Goal: Task Accomplishment & Management: Manage account settings

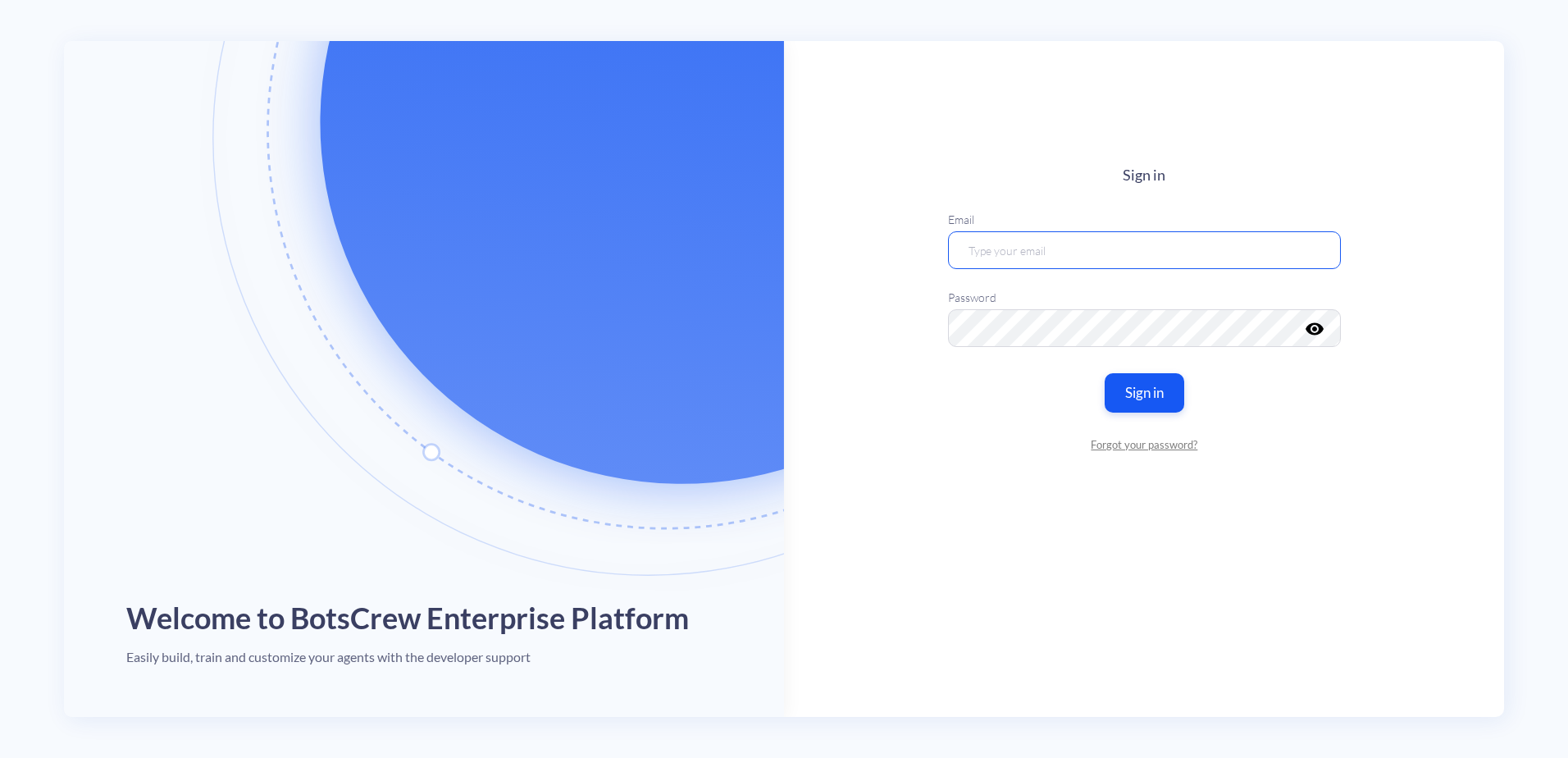
click at [1106, 250] on input "email" at bounding box center [1144, 250] width 393 height 38
click at [826, 309] on main "Sign in Email Password visibility Sign in Forgot your password?" at bounding box center [1143, 379] width 720 height 676
click at [1046, 254] on input "email" at bounding box center [1144, 250] width 393 height 38
type input "[EMAIL_ADDRESS][DOMAIN_NAME]"
click at [1148, 391] on button "Sign in" at bounding box center [1144, 392] width 84 height 41
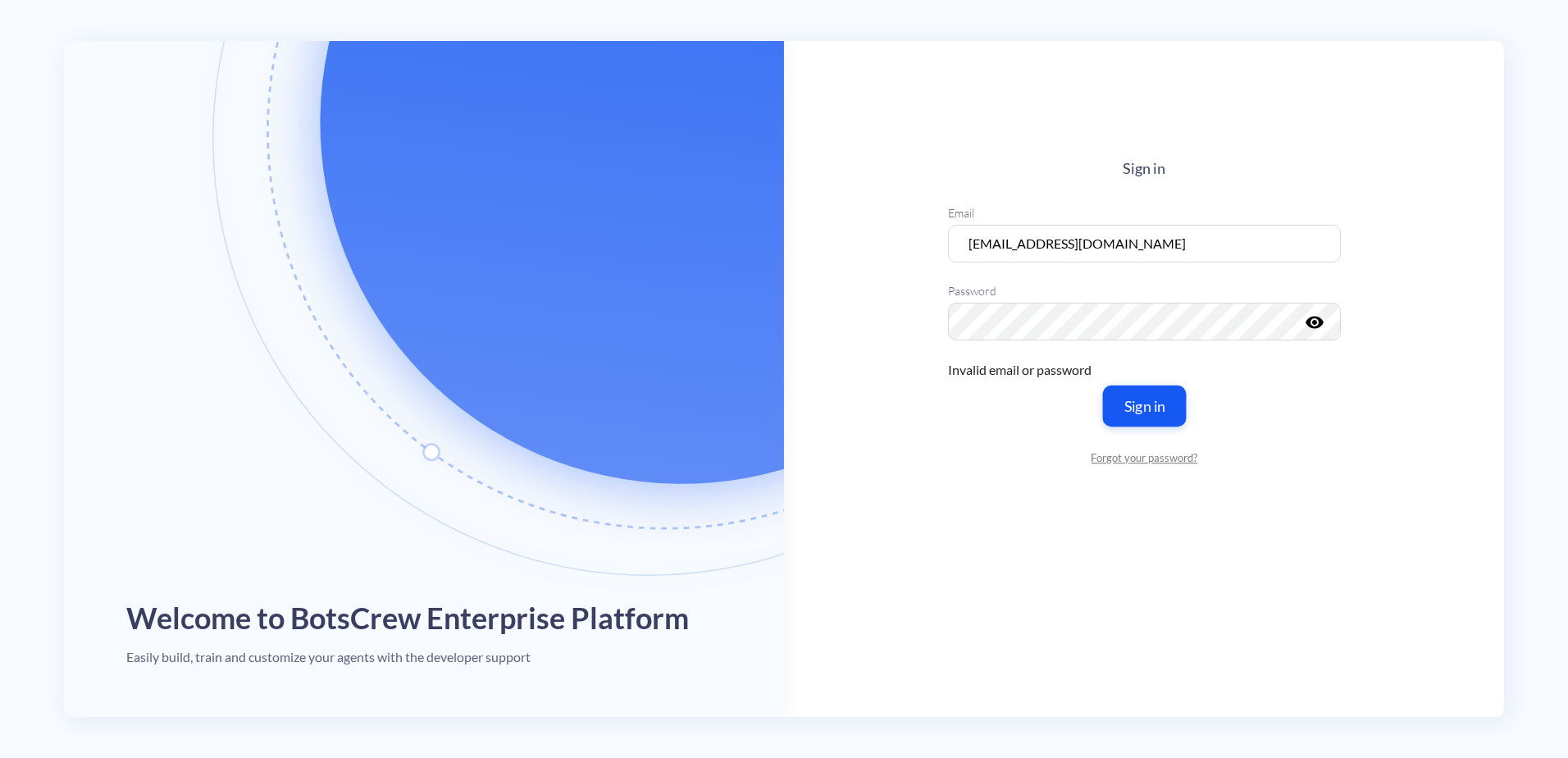
click at [1142, 416] on button "Sign in" at bounding box center [1144, 405] width 84 height 41
click at [1133, 242] on input "[EMAIL_ADDRESS][DOMAIN_NAME]" at bounding box center [1144, 243] width 393 height 38
drag, startPoint x: 845, startPoint y: 372, endPoint x: 901, endPoint y: 357, distance: 58.0
click at [845, 372] on main "Sign in Email abraundmeier@aaortho.org Password visibility Invalid email or pas…" at bounding box center [1143, 379] width 720 height 676
click at [1158, 409] on button "Sign in" at bounding box center [1144, 405] width 84 height 41
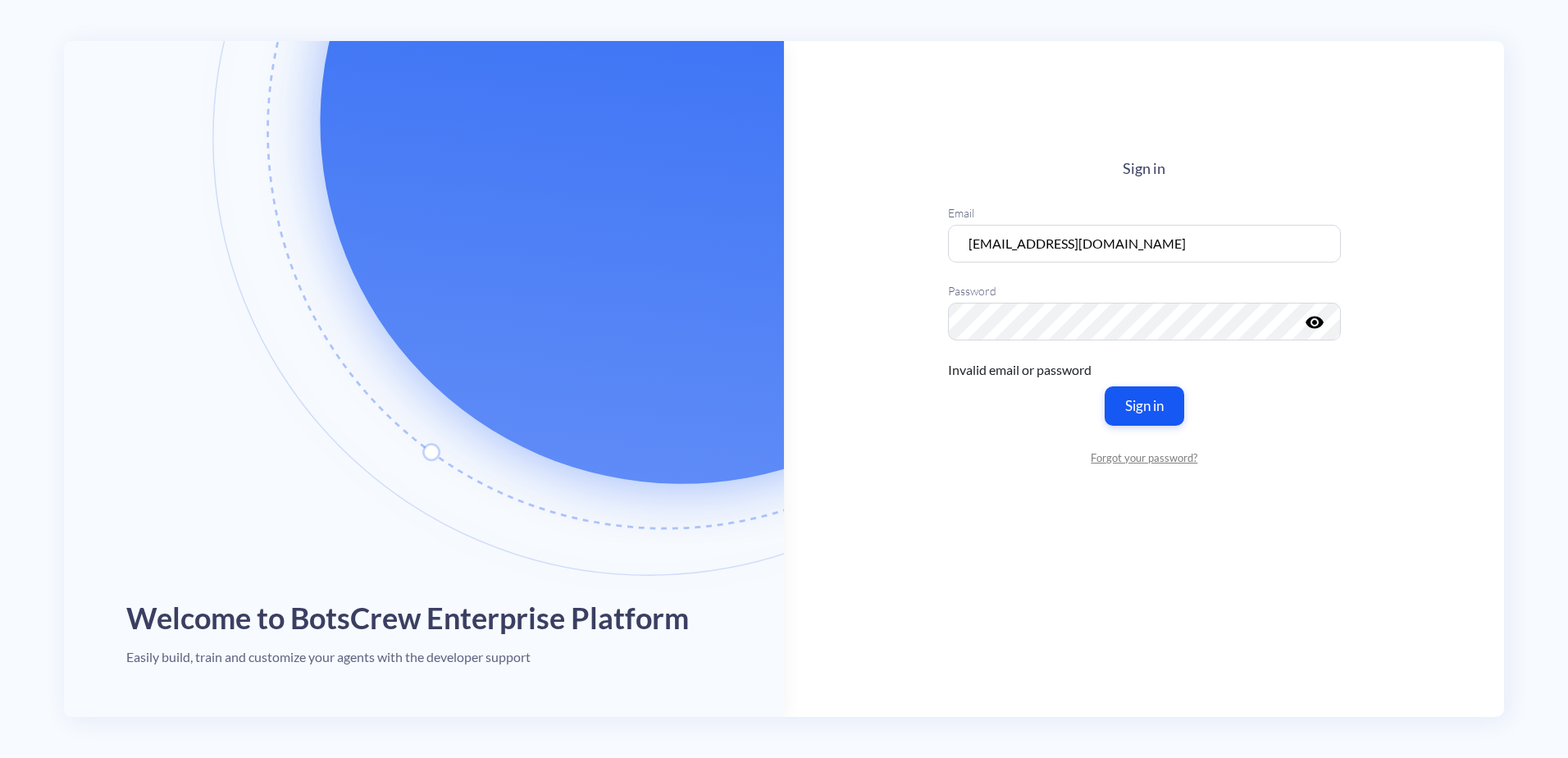
click at [894, 371] on main "Sign in Email abraundmeier@aaortho.org Password visibility Invalid email or pas…" at bounding box center [1143, 379] width 720 height 676
click at [1133, 409] on button "Sign in" at bounding box center [1144, 405] width 84 height 41
click at [1146, 457] on link "Forgot your password?" at bounding box center [1144, 458] width 393 height 17
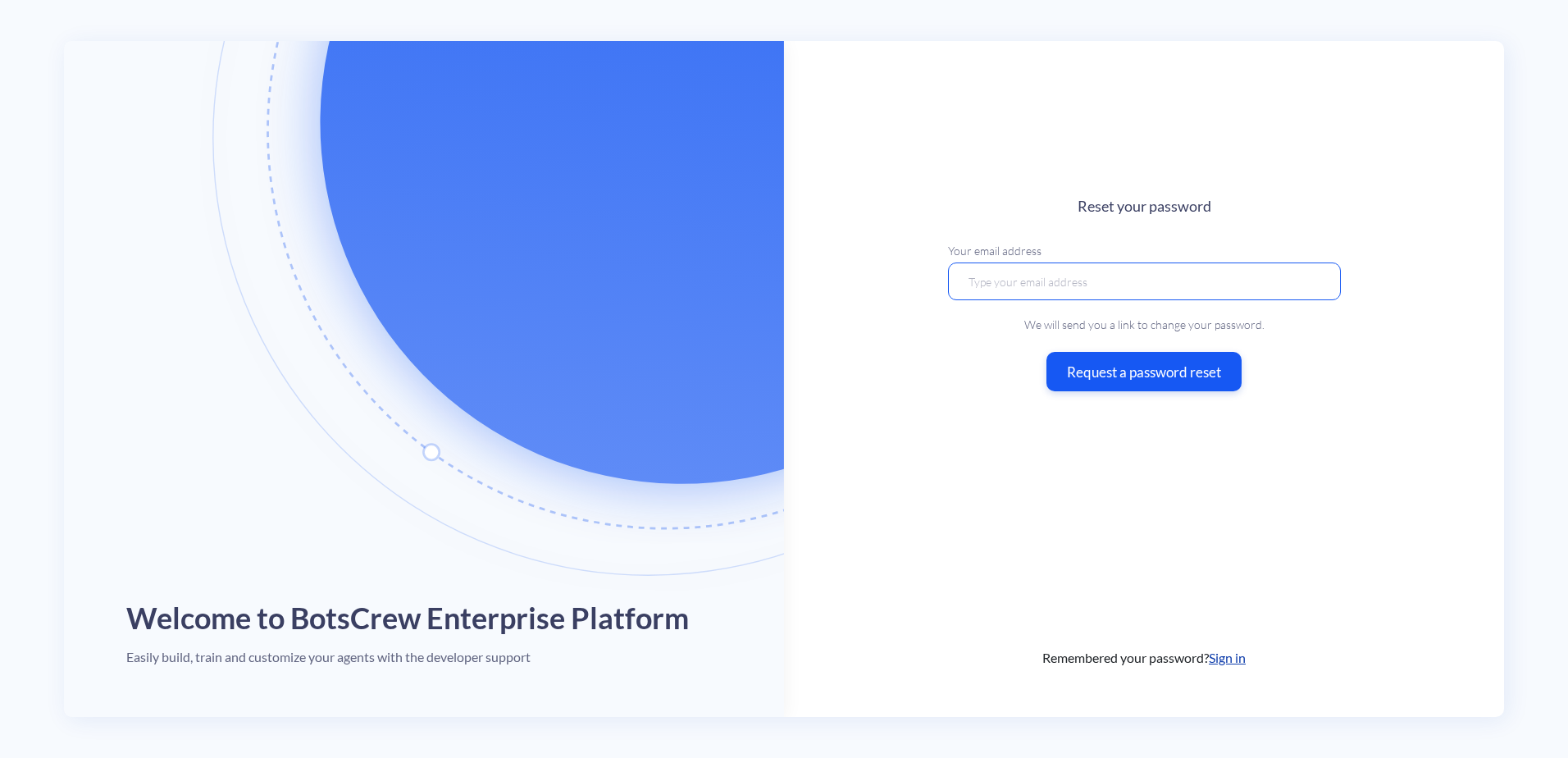
click at [1055, 282] on input "email" at bounding box center [1144, 280] width 393 height 38
type input "[EMAIL_ADDRESS][DOMAIN_NAME]"
click at [1100, 375] on button "Request a password reset" at bounding box center [1144, 371] width 205 height 41
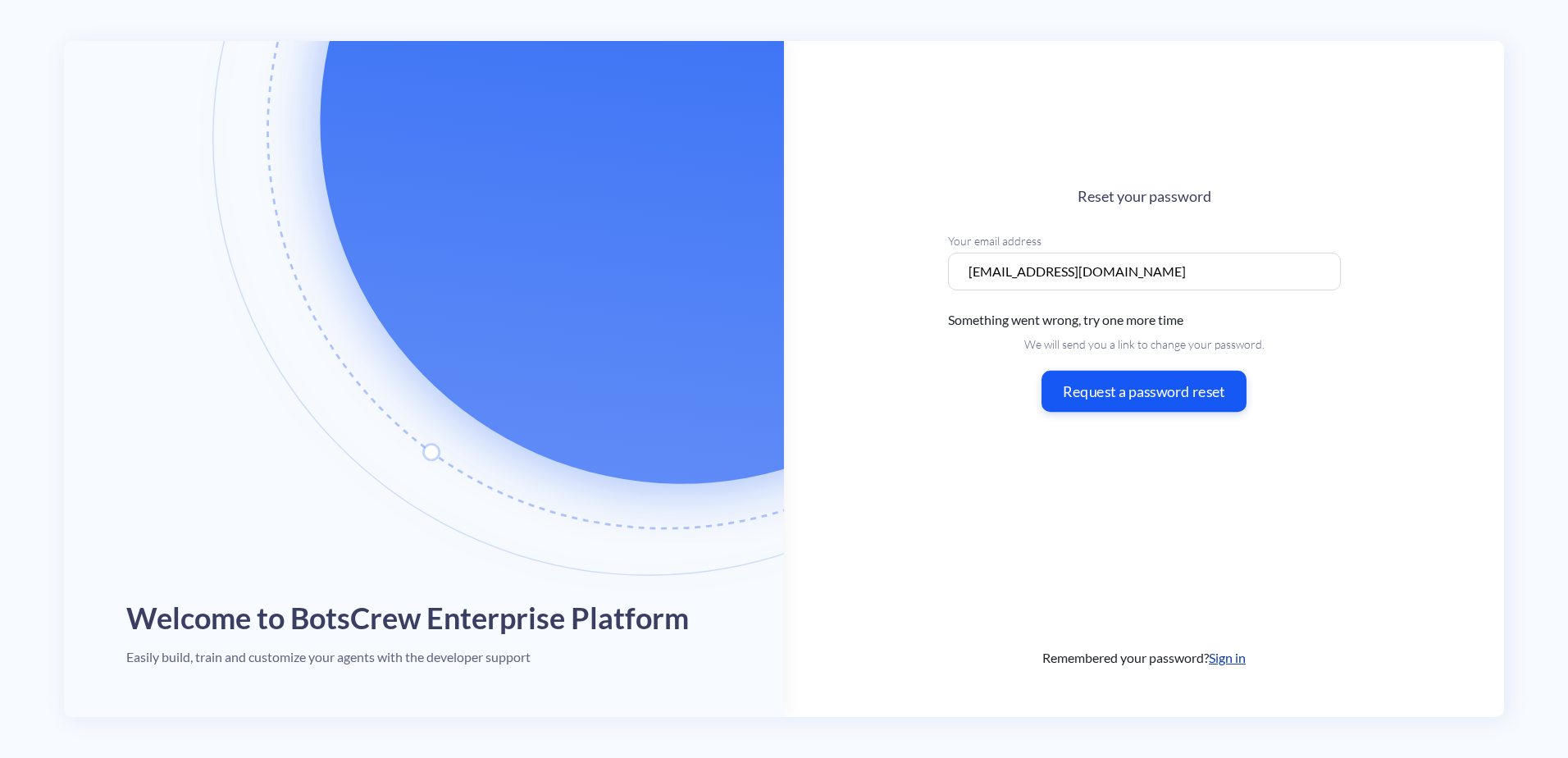
click at [1162, 400] on button "Request a password reset" at bounding box center [1144, 391] width 205 height 41
click at [1244, 657] on link "Sign in" at bounding box center [1227, 657] width 37 height 16
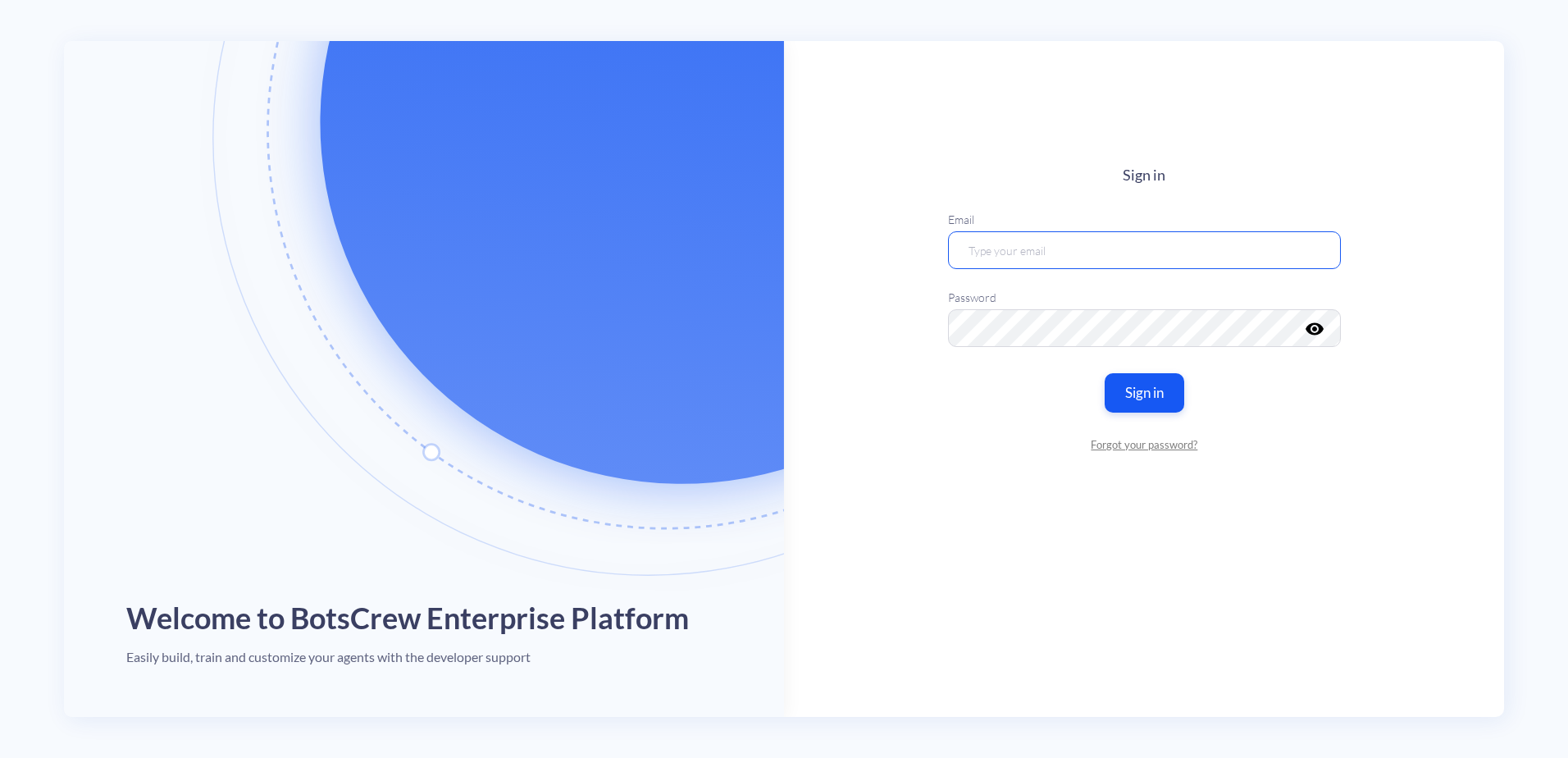
click at [1072, 256] on input "email" at bounding box center [1144, 250] width 393 height 38
click at [878, 324] on main "Sign in Email Password visibility Sign in Forgot your password?" at bounding box center [1143, 379] width 720 height 676
drag, startPoint x: 1143, startPoint y: 262, endPoint x: 1172, endPoint y: 253, distance: 30.4
click at [1144, 261] on input "email" at bounding box center [1144, 250] width 393 height 38
type input "[EMAIL_ADDRESS][DOMAIN_NAME]"
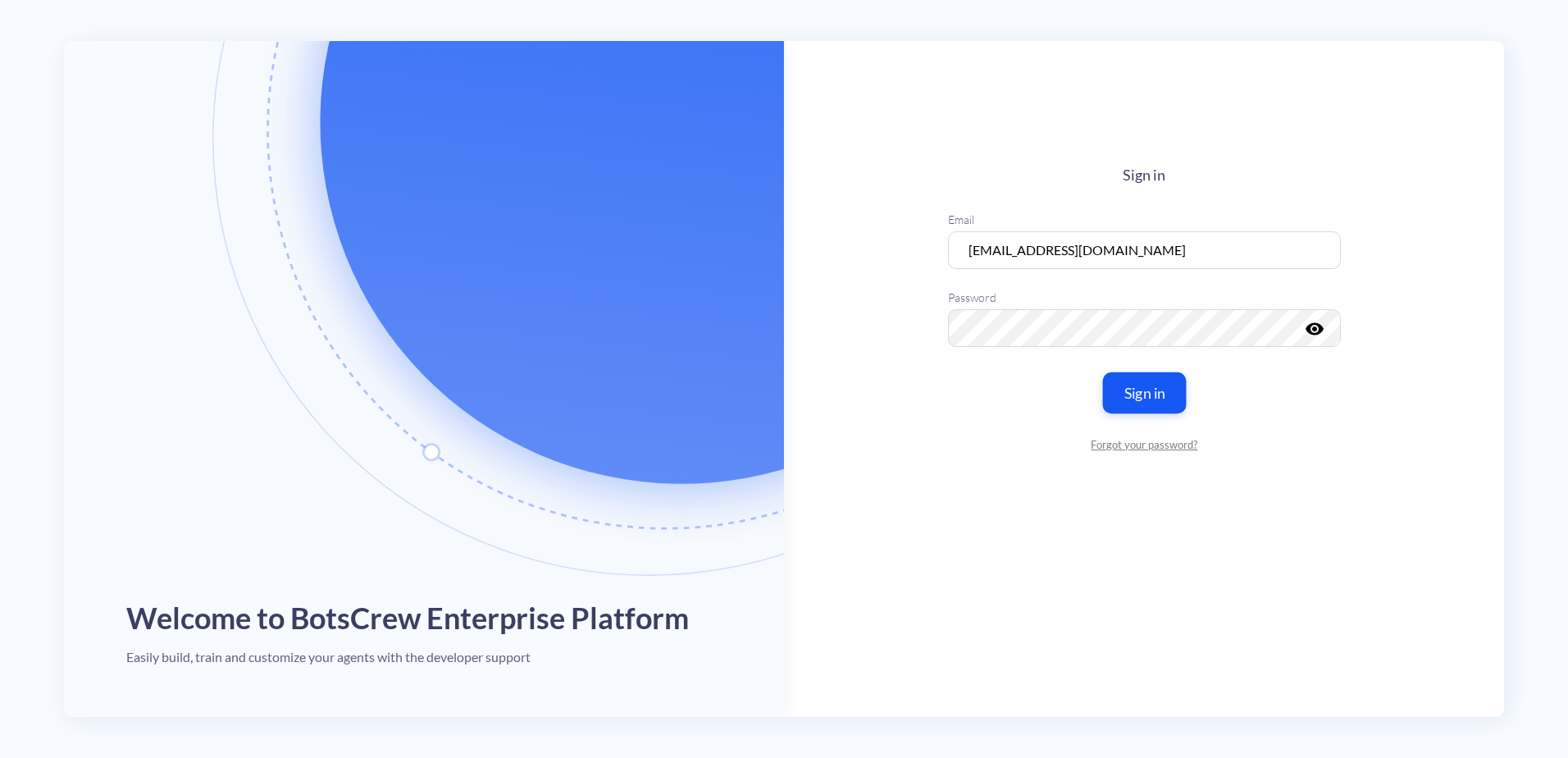
click at [1133, 386] on button "Sign in" at bounding box center [1144, 392] width 84 height 41
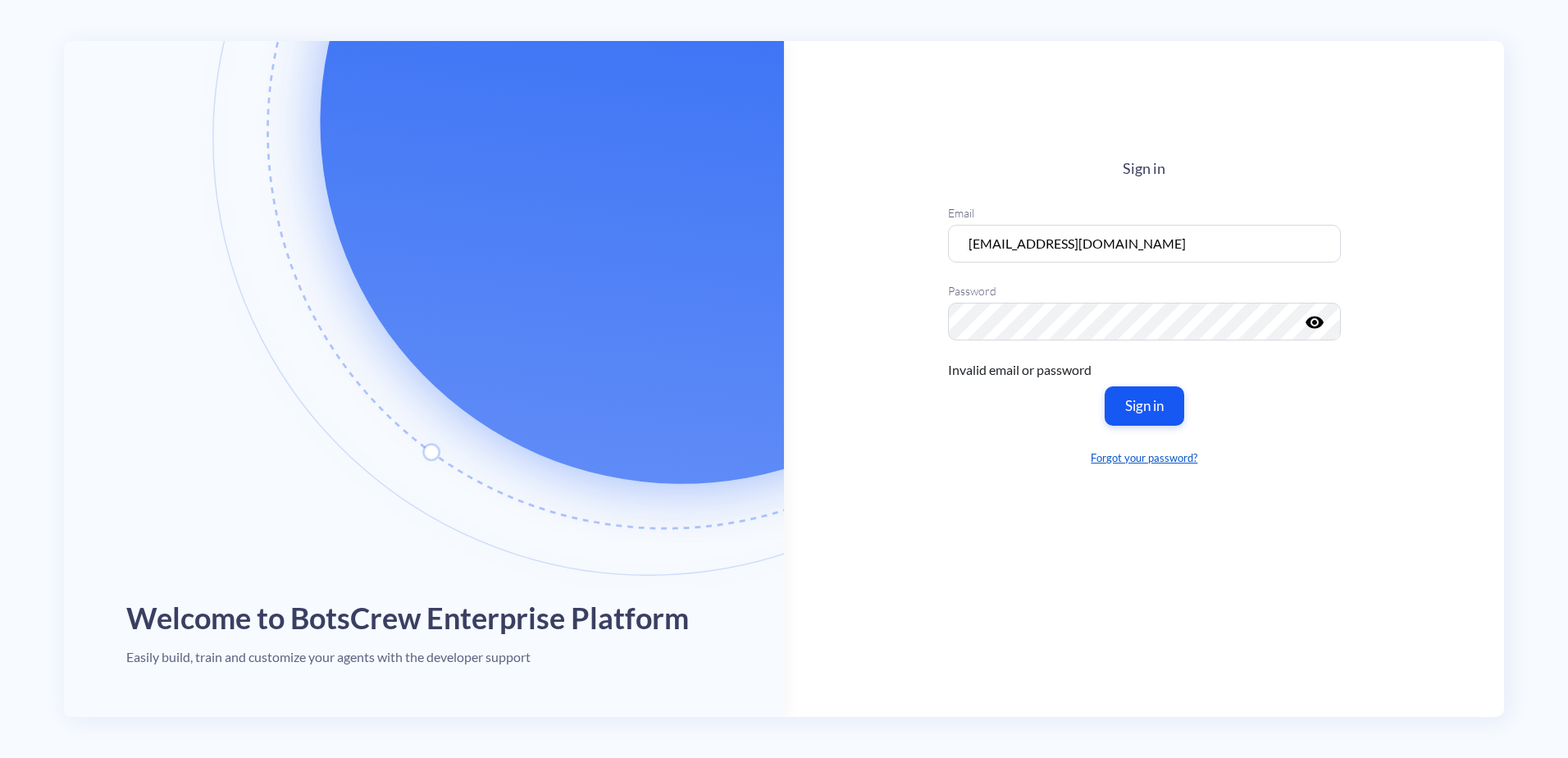
click at [1140, 462] on link "Forgot your password?" at bounding box center [1144, 458] width 393 height 17
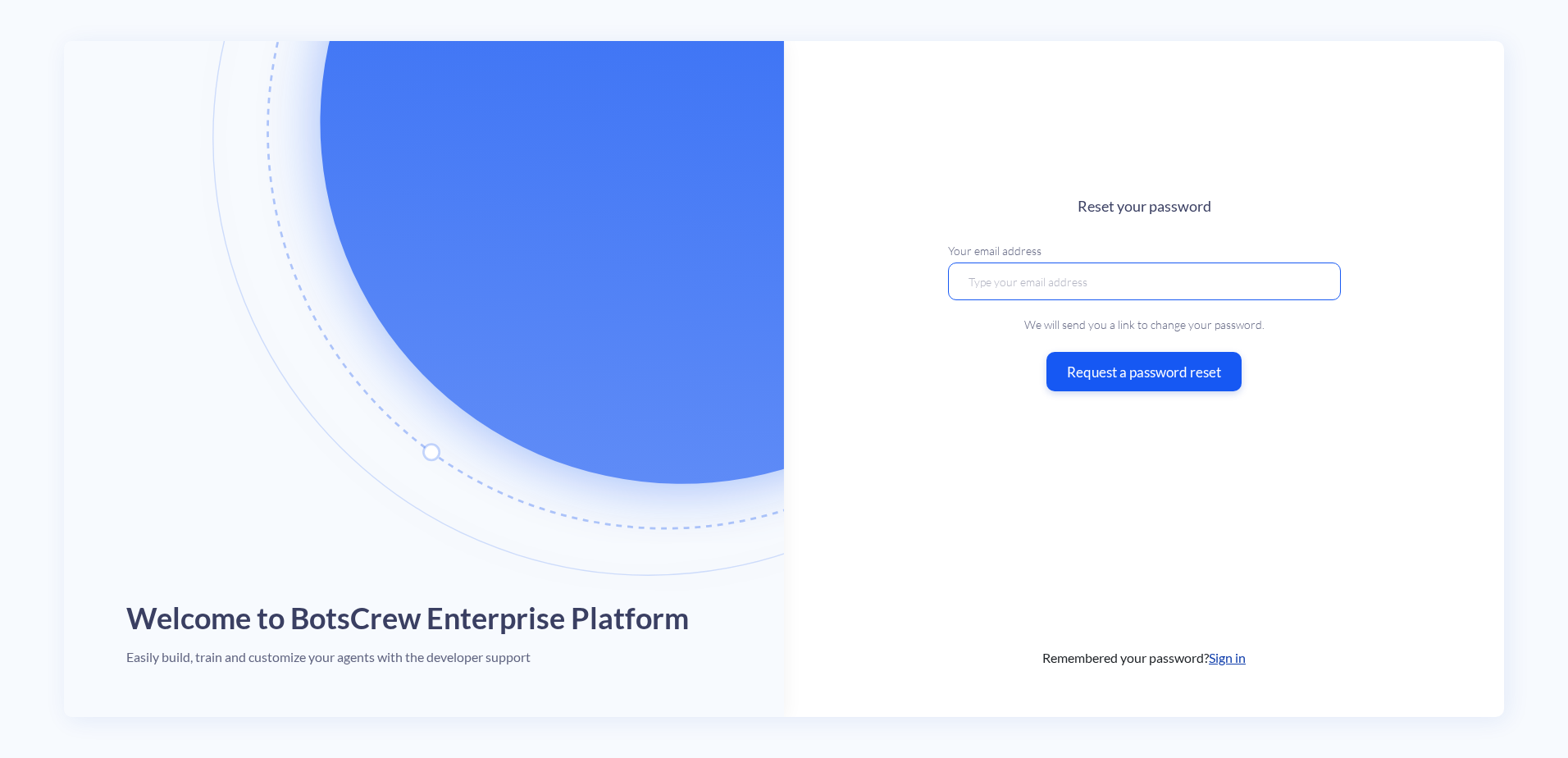
click at [1068, 288] on input "email" at bounding box center [1144, 280] width 393 height 38
type input "[EMAIL_ADDRESS][DOMAIN_NAME]"
click at [1126, 375] on button "Request a password reset" at bounding box center [1144, 371] width 205 height 41
